Goal: Find specific page/section: Find specific page/section

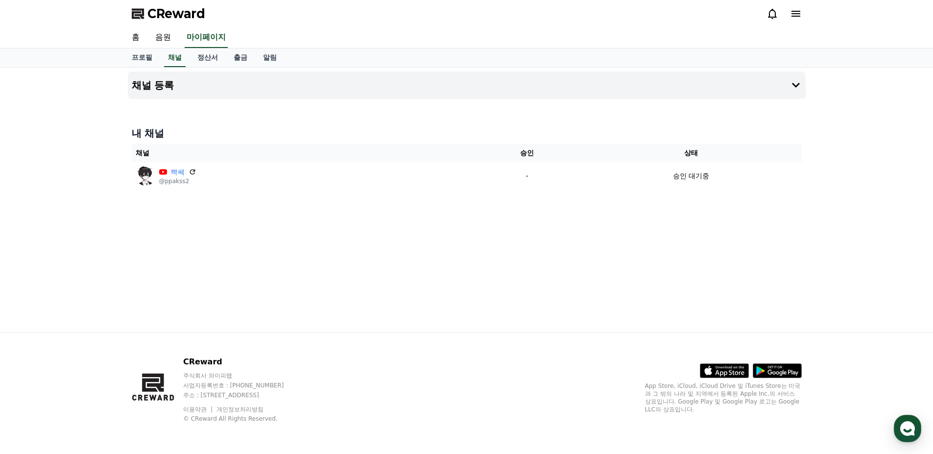
click at [693, 154] on th "상태" at bounding box center [691, 153] width 221 height 18
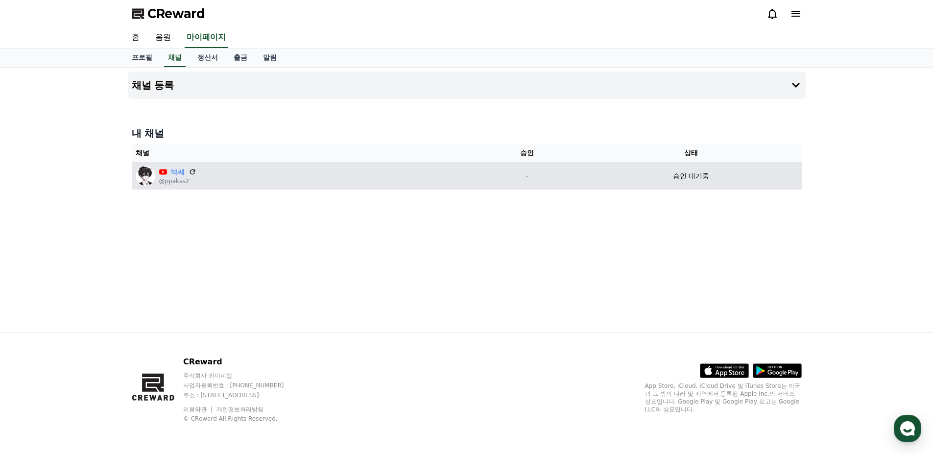
click at [692, 175] on p "승인 대기중" at bounding box center [691, 176] width 36 height 10
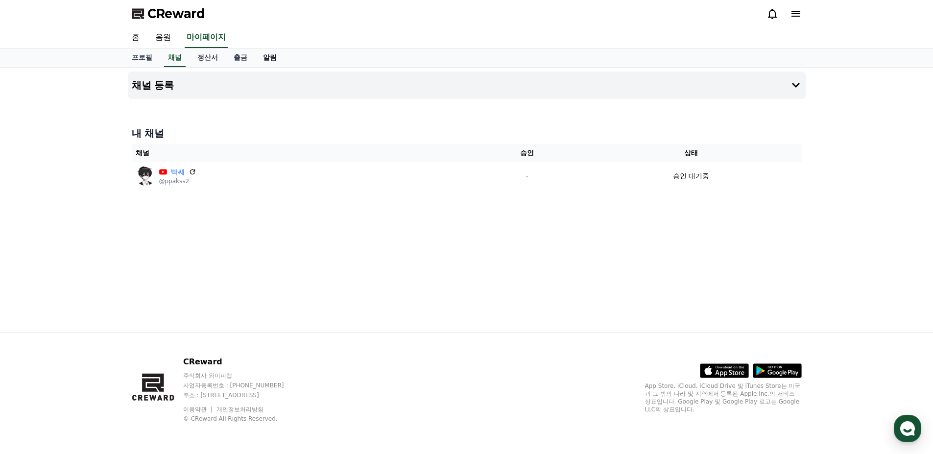
click at [274, 61] on link "알림" at bounding box center [269, 57] width 29 height 19
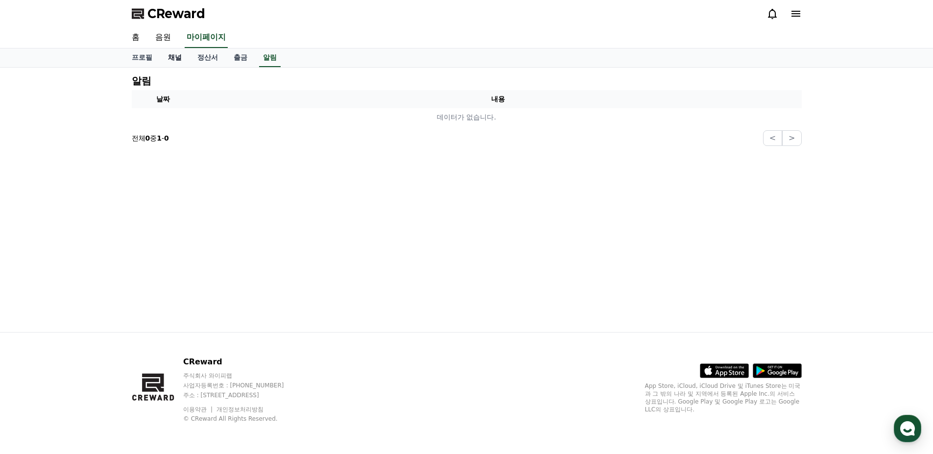
click at [179, 60] on link "채널" at bounding box center [174, 57] width 29 height 19
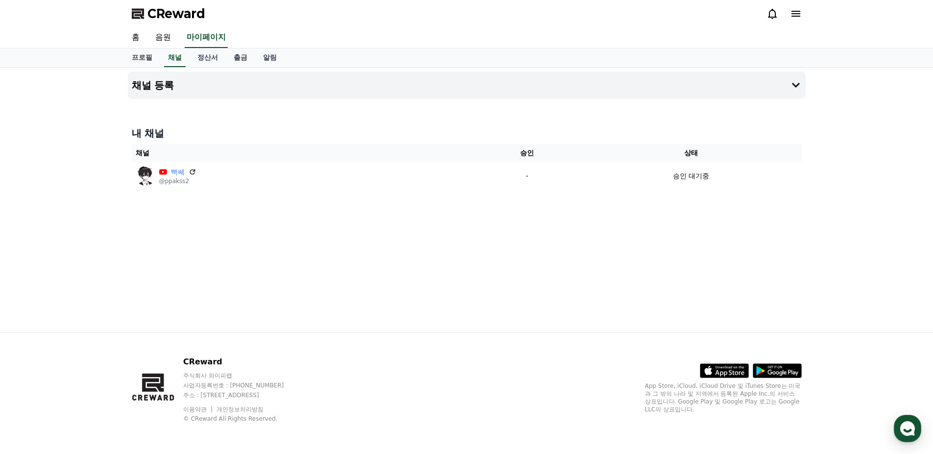
click at [752, 18] on div "CReward" at bounding box center [467, 13] width 686 height 27
click at [765, 15] on div "CReward" at bounding box center [467, 13] width 686 height 27
click at [768, 14] on icon at bounding box center [772, 14] width 12 height 12
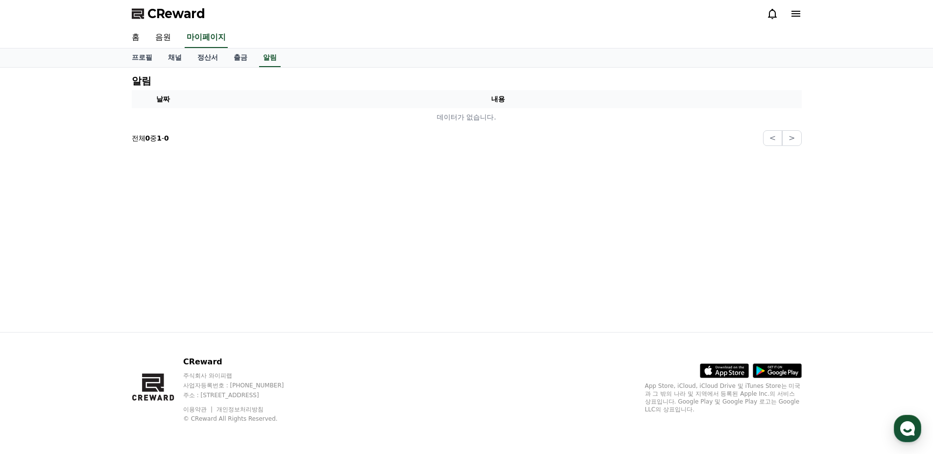
click at [788, 13] on div at bounding box center [783, 14] width 35 height 12
click at [805, 15] on div "CReward" at bounding box center [467, 13] width 686 height 27
click at [795, 13] on icon at bounding box center [795, 14] width 9 height 6
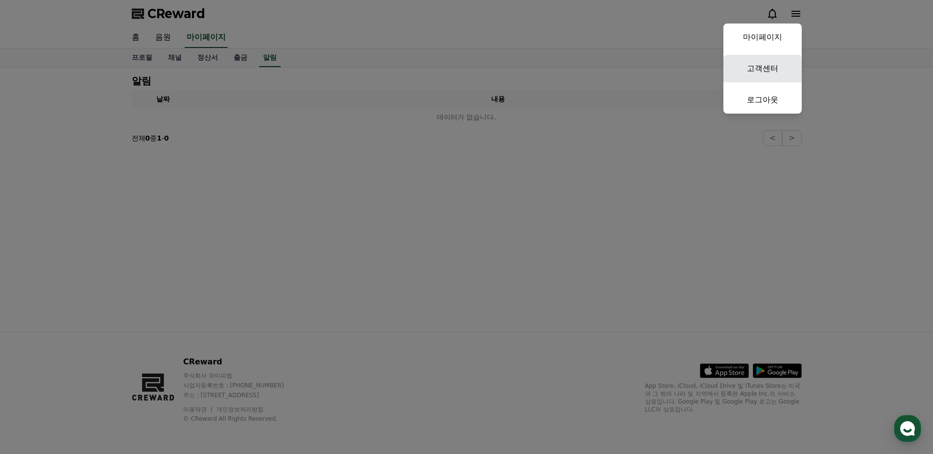
click at [776, 68] on link "고객센터" at bounding box center [762, 68] width 78 height 27
